Goal: Complete application form: Complete application form

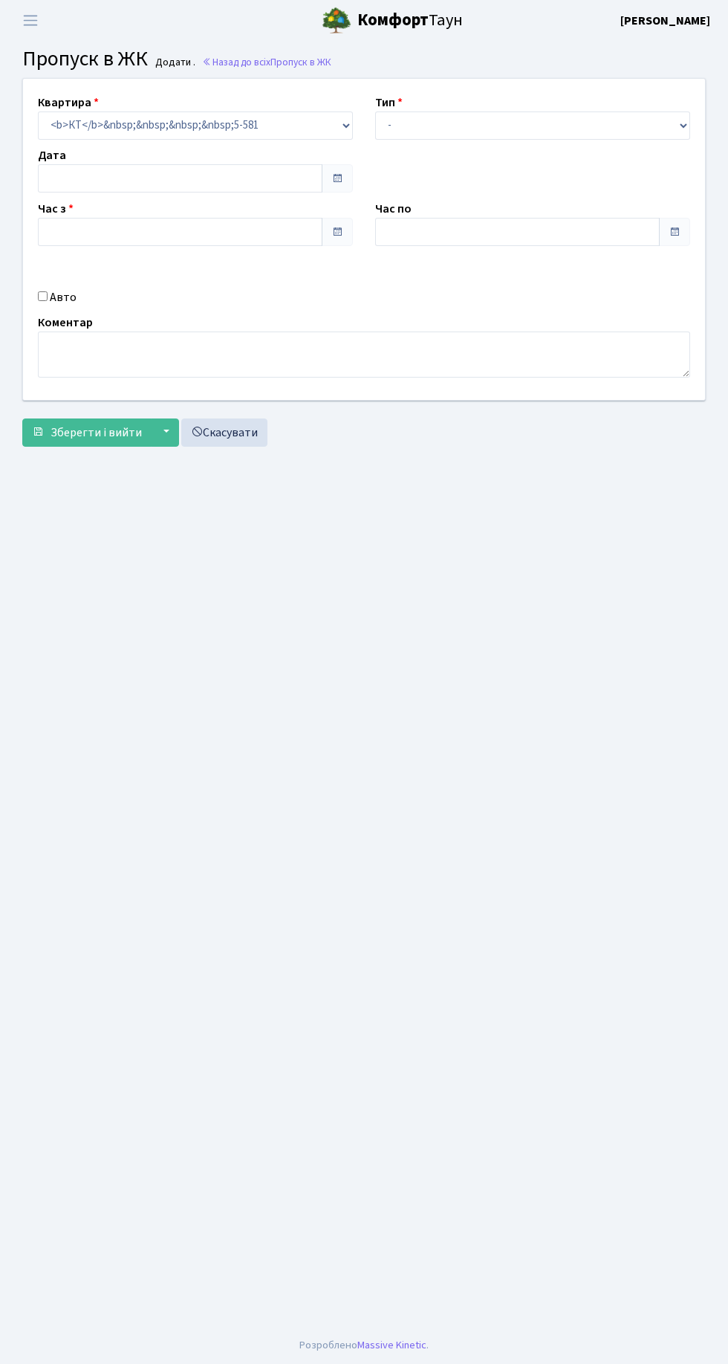
type input "[DATE]"
type input "21:00"
type input "22:00"
click at [516, 128] on select "- Доставка Таксі Гості Сервіс" at bounding box center [532, 125] width 315 height 28
select select "3"
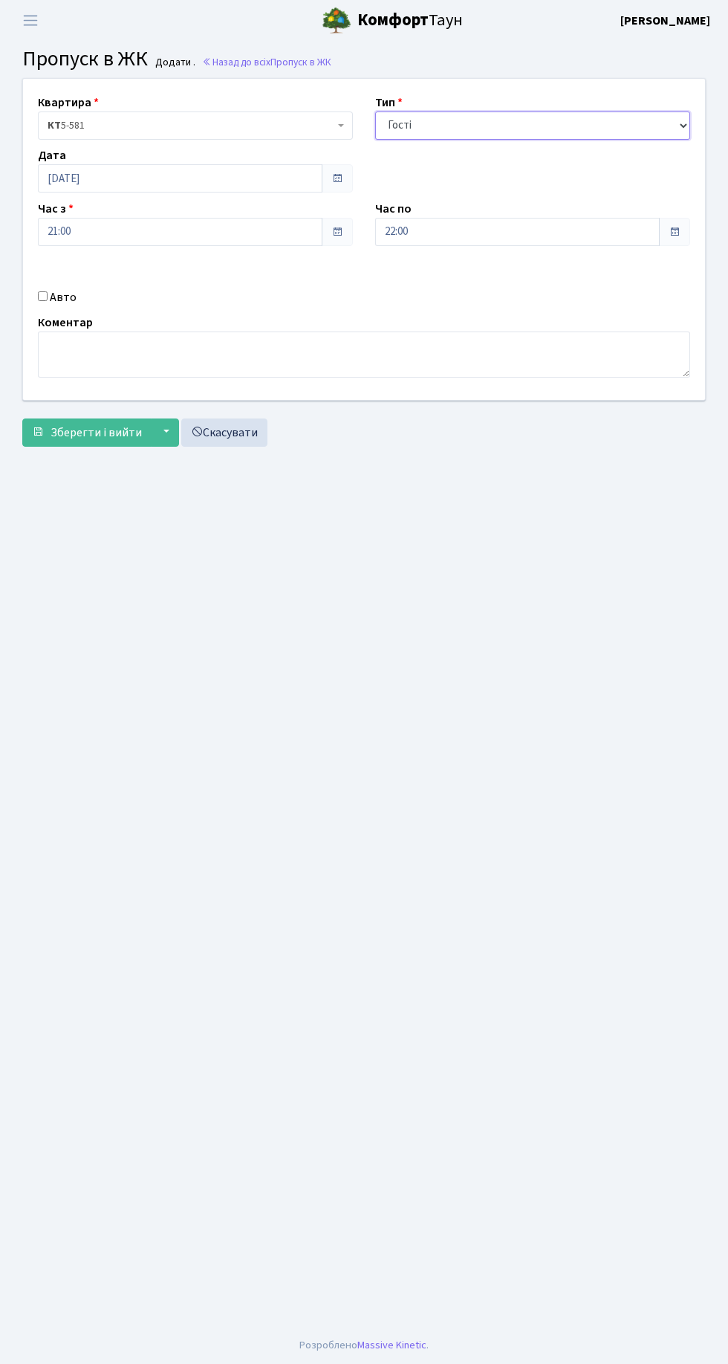
click at [375, 111] on select "- Доставка Таксі Гості Сервіс" at bounding box center [532, 125] width 315 height 28
click at [278, 332] on textarea at bounding box center [364, 355] width 653 height 46
click at [355, 350] on textarea at bounding box center [364, 355] width 653 height 46
click at [66, 339] on textarea "Ірина Сергій" at bounding box center [364, 355] width 653 height 46
type textarea "[PERSON_NAME] і [PERSON_NAME]"
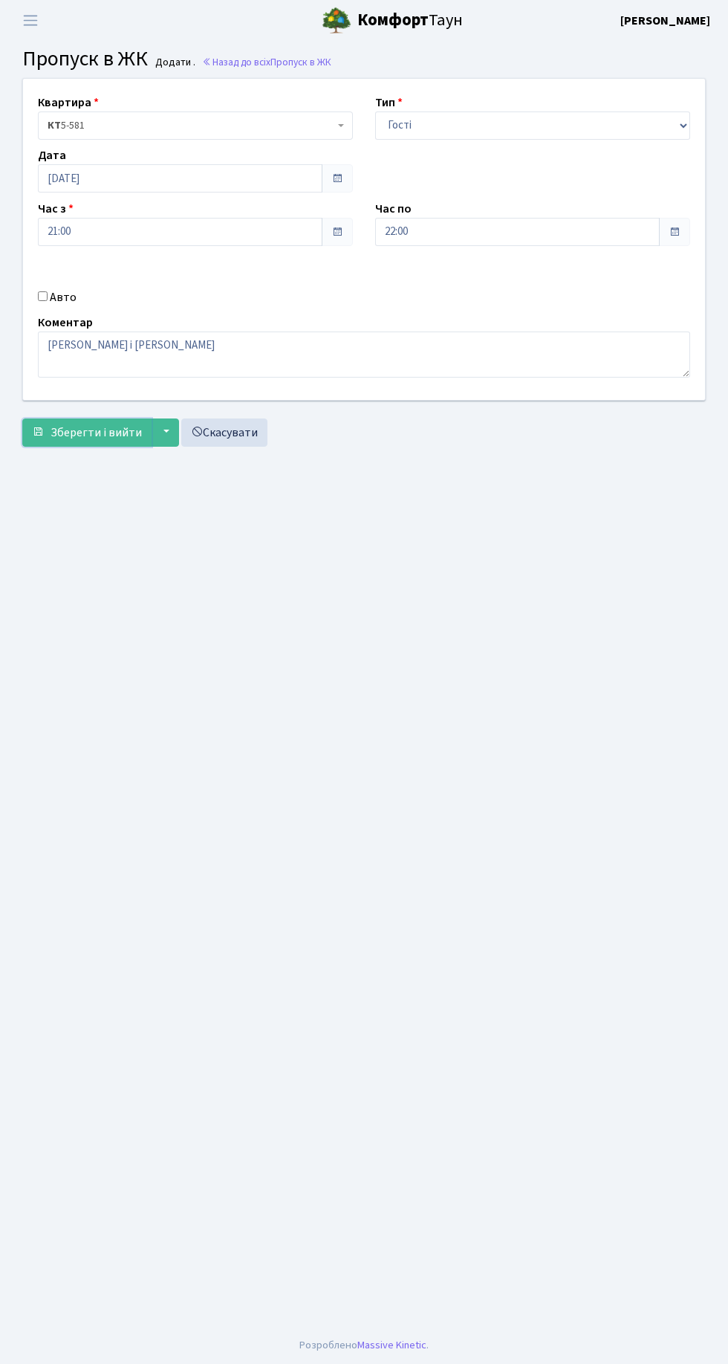
click at [112, 427] on span "Зберегти і вийти" at bounding box center [96, 432] width 91 height 16
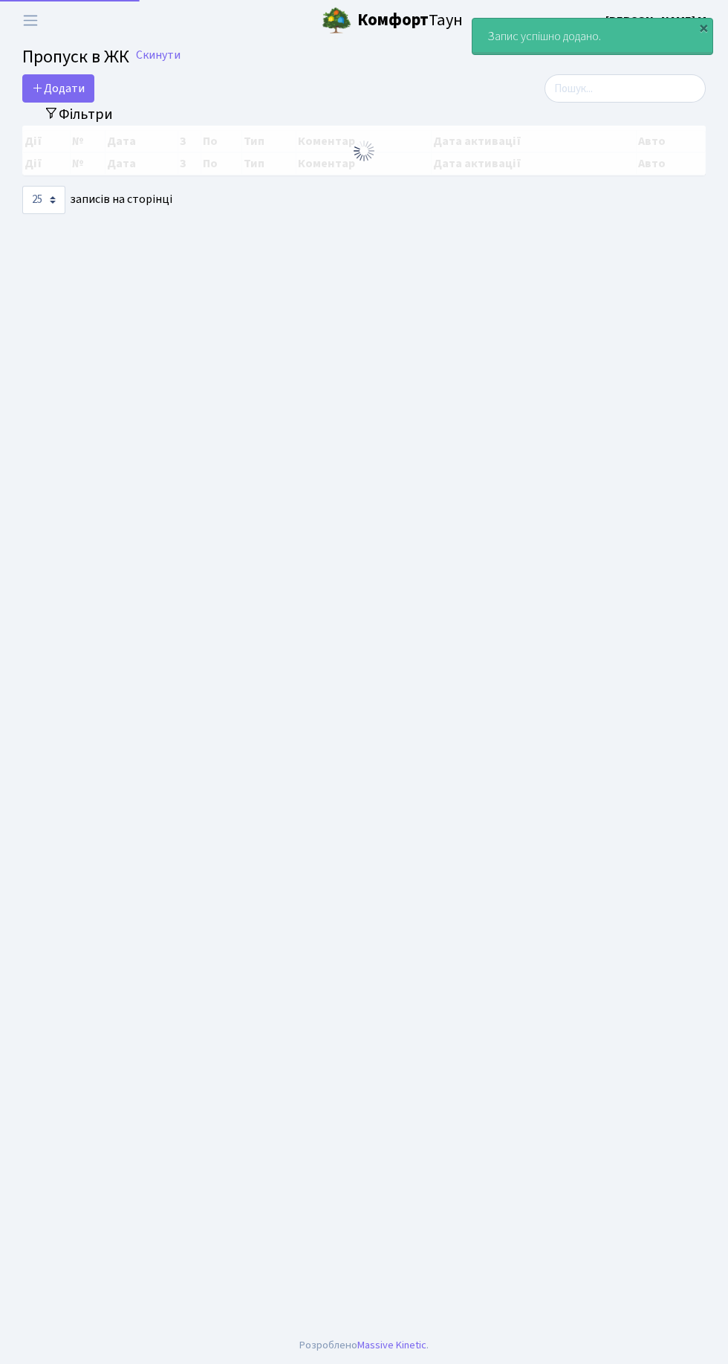
select select "25"
